Goal: Transaction & Acquisition: Book appointment/travel/reservation

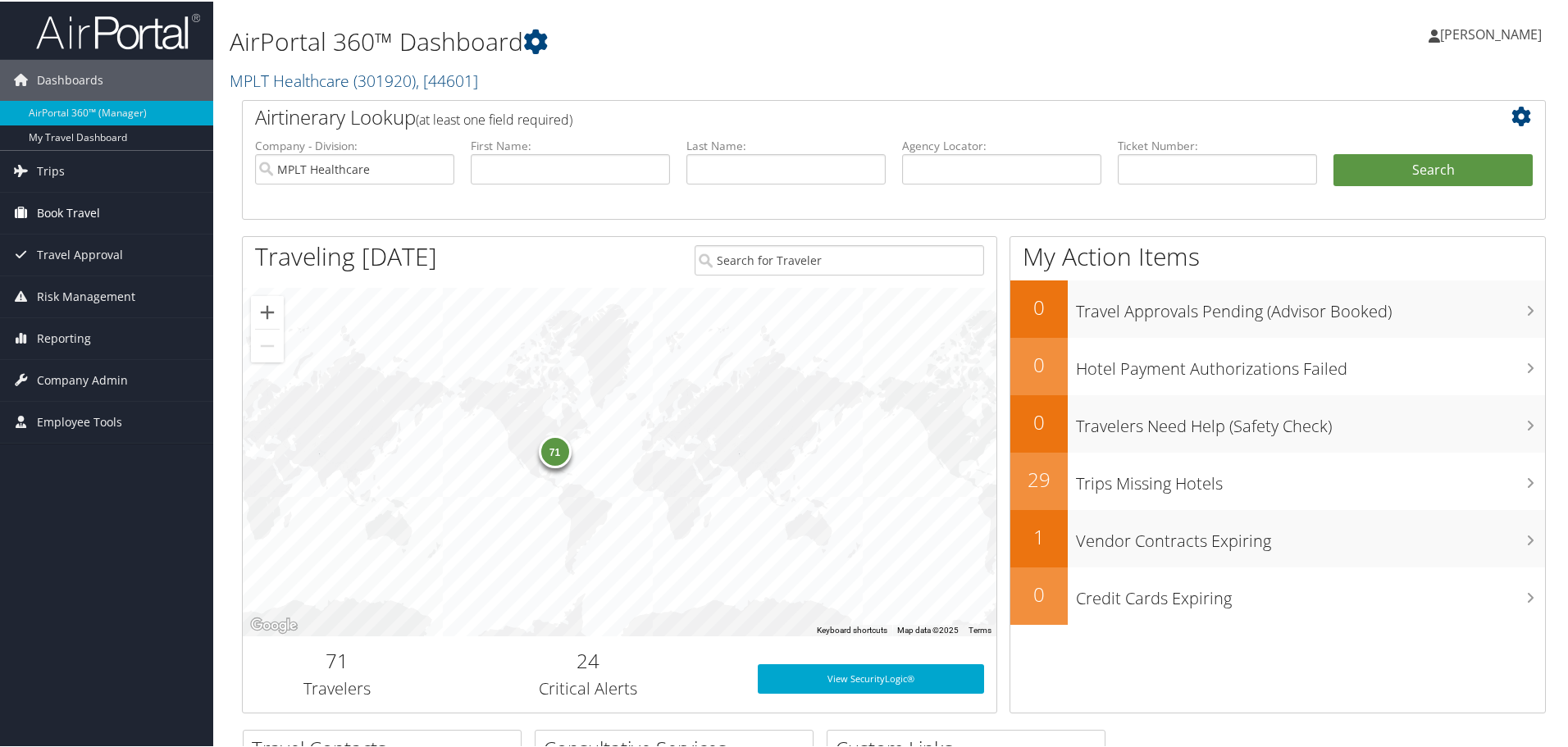
click at [52, 215] on span "Book Travel" at bounding box center [69, 211] width 64 height 41
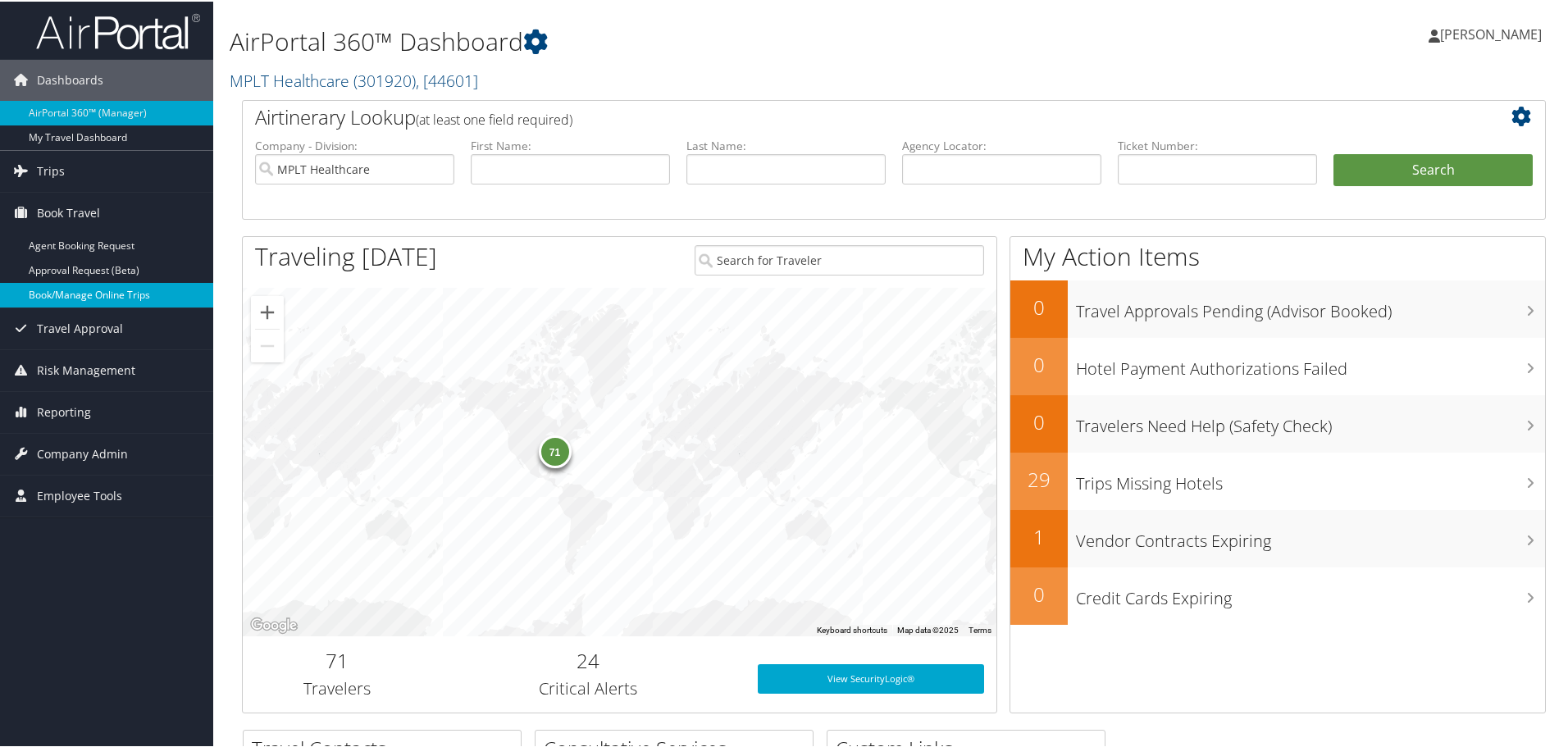
click at [49, 285] on link "Book/Manage Online Trips" at bounding box center [106, 294] width 213 height 25
